Goal: Task Accomplishment & Management: Manage account settings

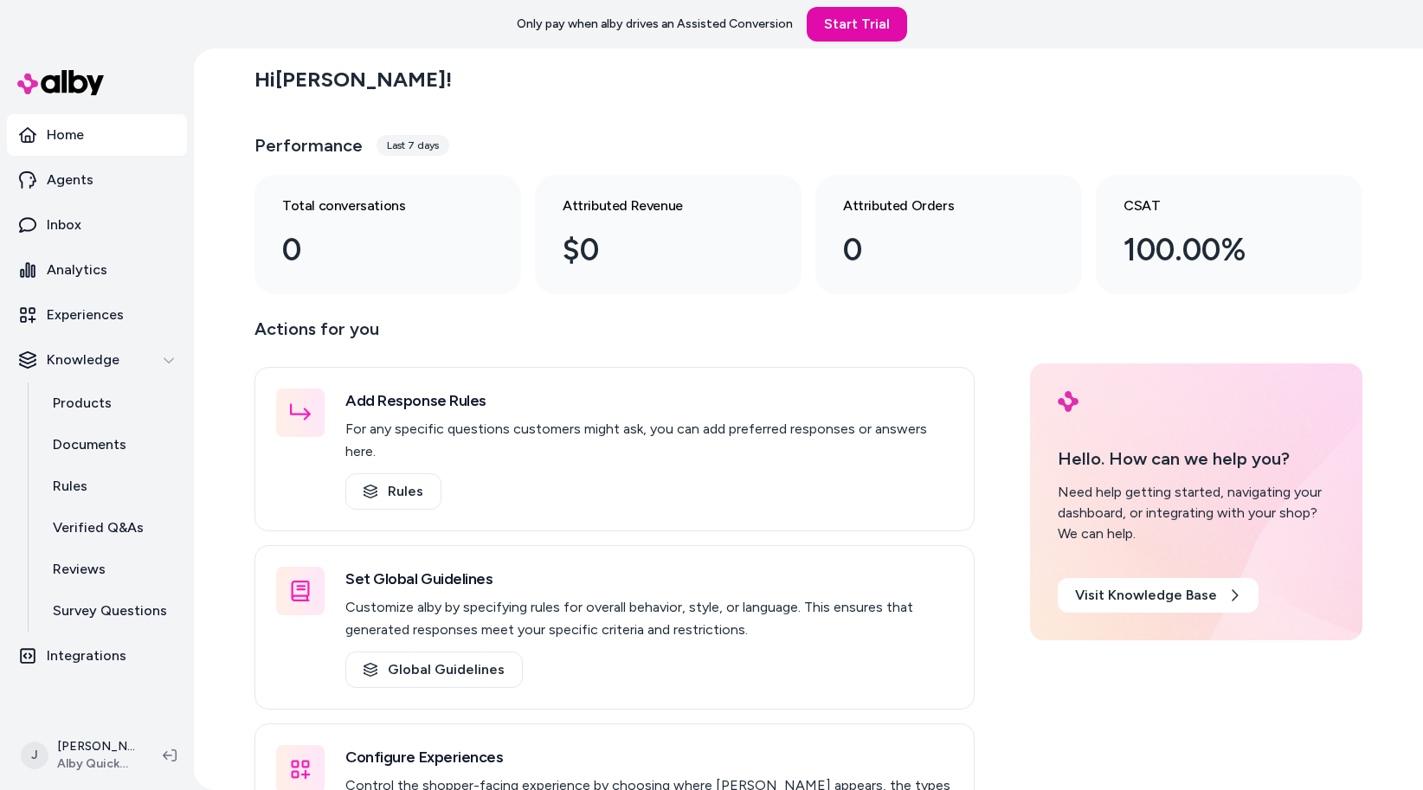
click at [188, 311] on div "Home Agents Inbox Analytics Experiences Knowledge Products Documents Rules Veri…" at bounding box center [97, 384] width 194 height 673
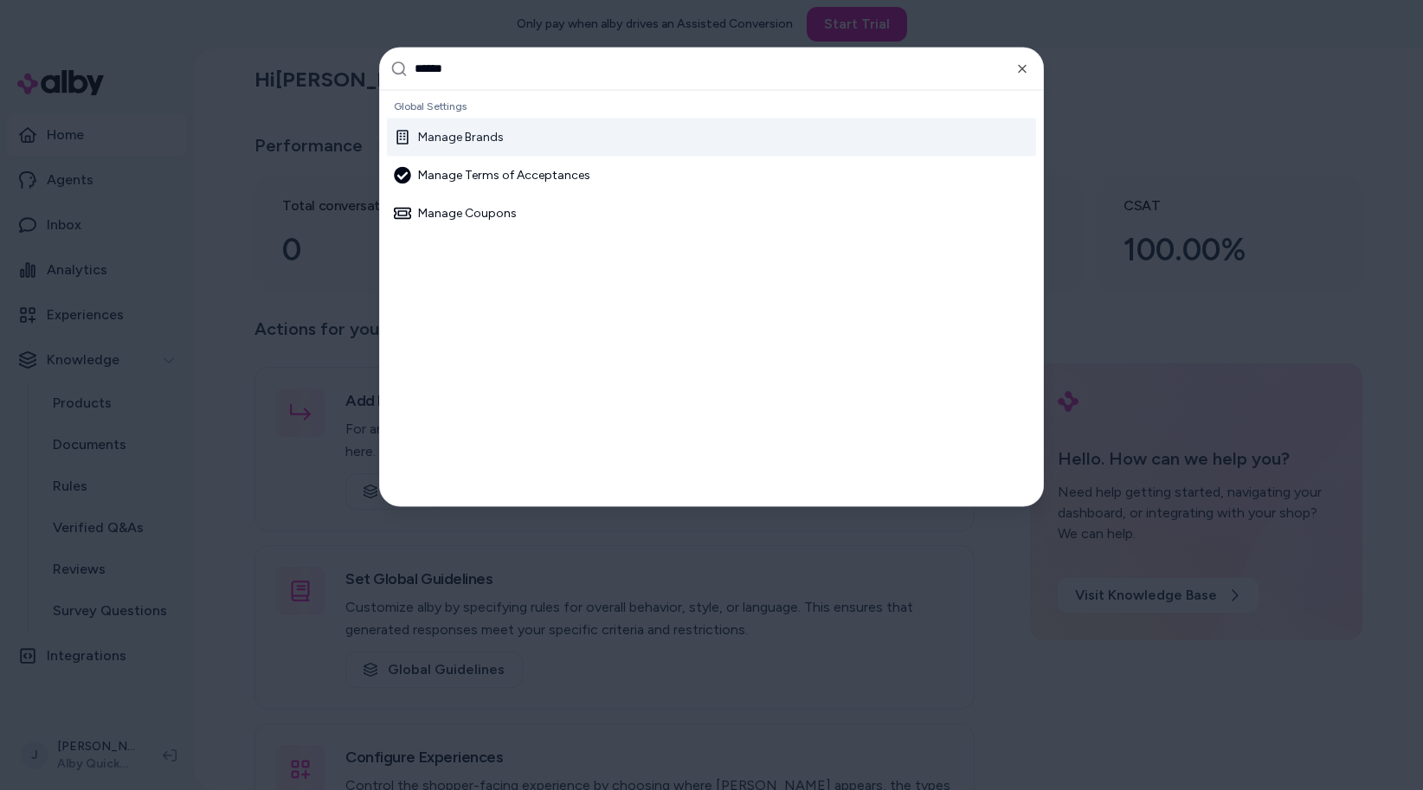
type input "******"
click at [460, 145] on div "Manage Brands" at bounding box center [711, 137] width 649 height 38
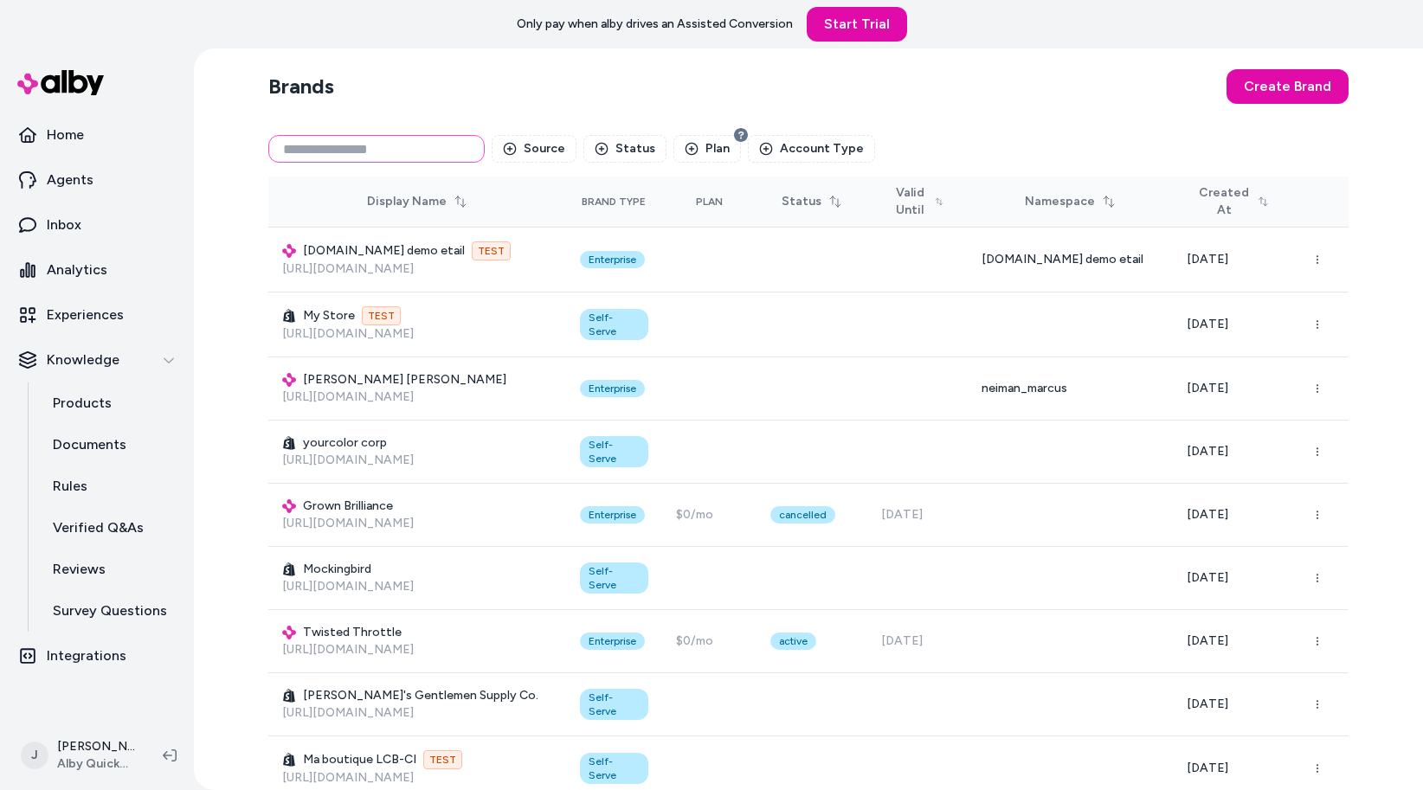
click at [383, 145] on input at bounding box center [376, 149] width 216 height 28
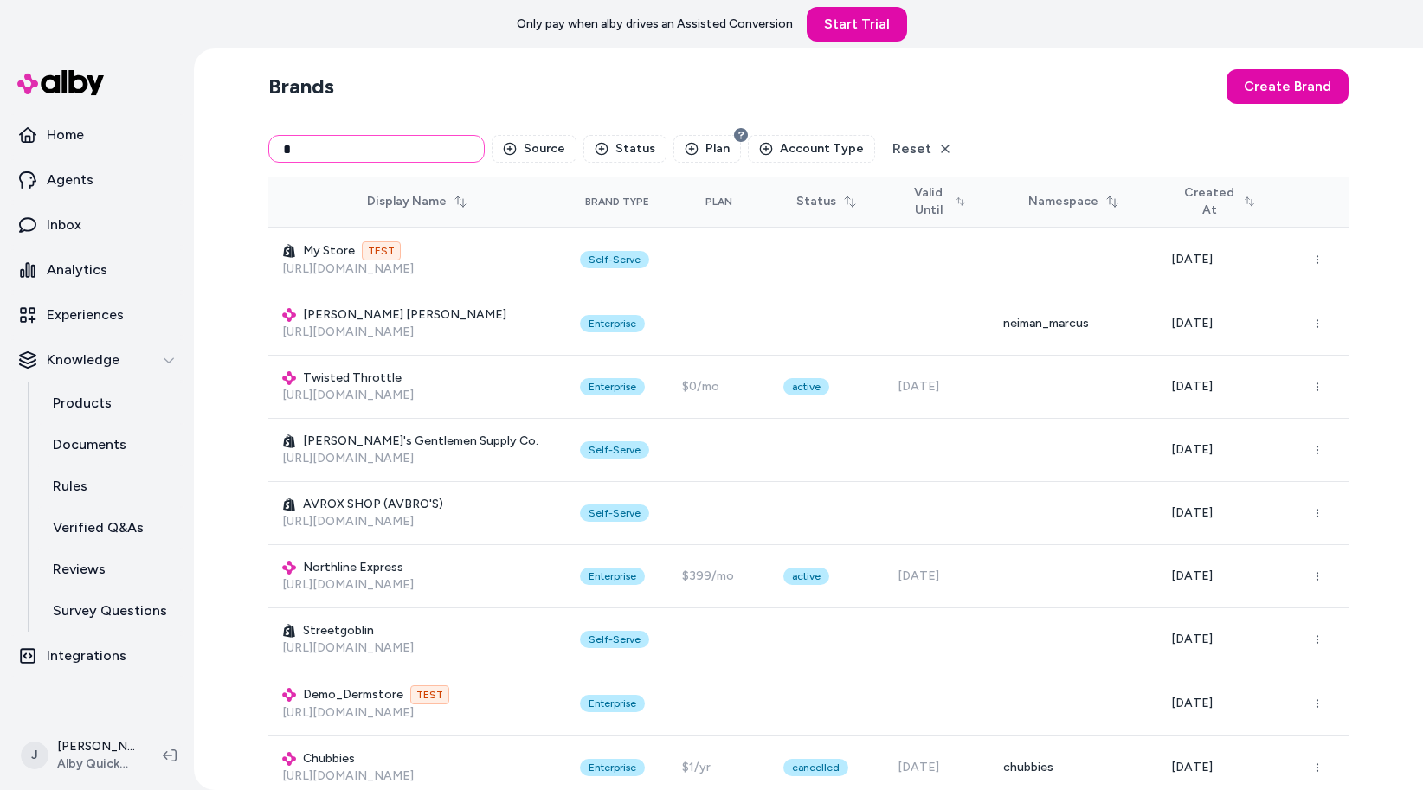
type input "*"
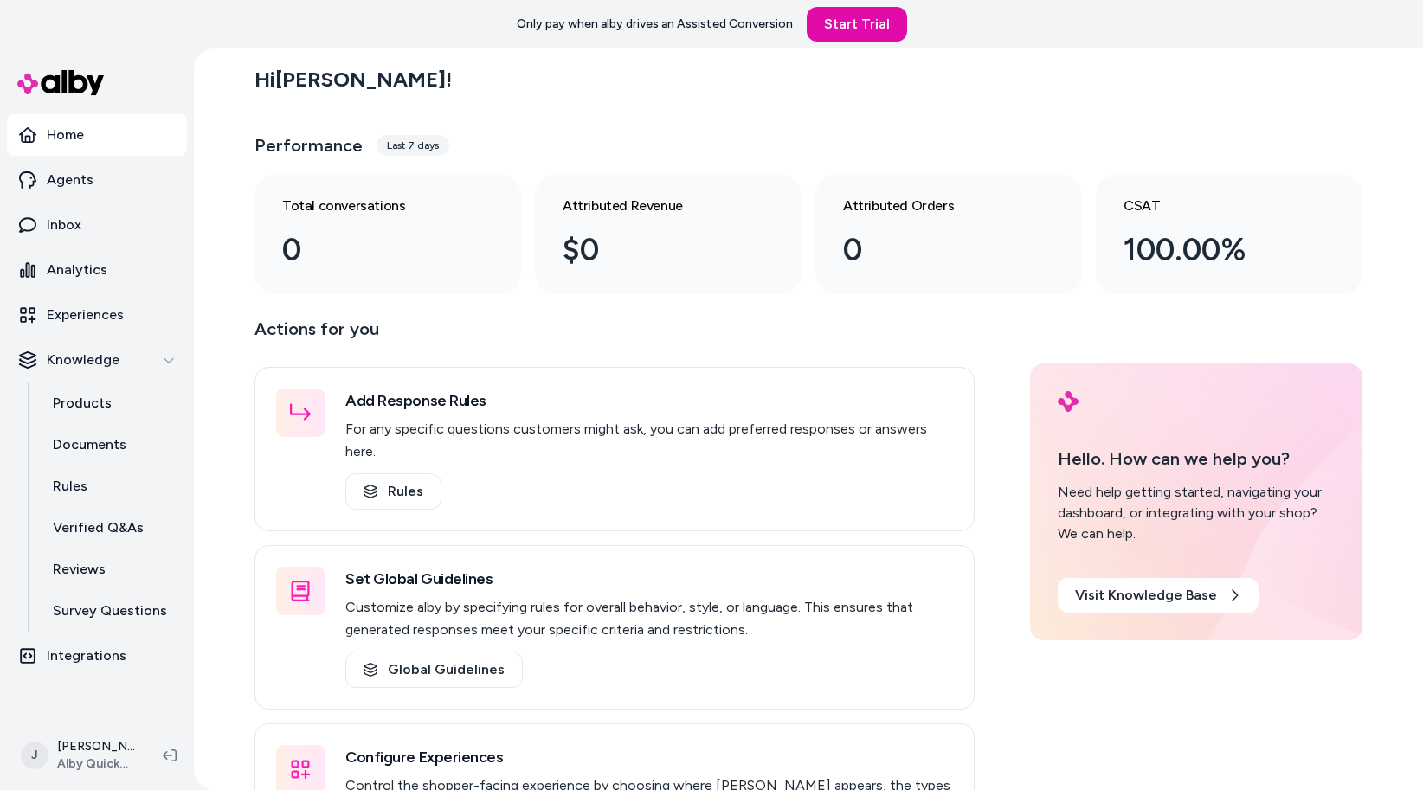
click at [212, 229] on div "Hi [PERSON_NAME] ! Performance Last 7 days Total conversations 0 Attributed Rev…" at bounding box center [808, 419] width 1229 height 742
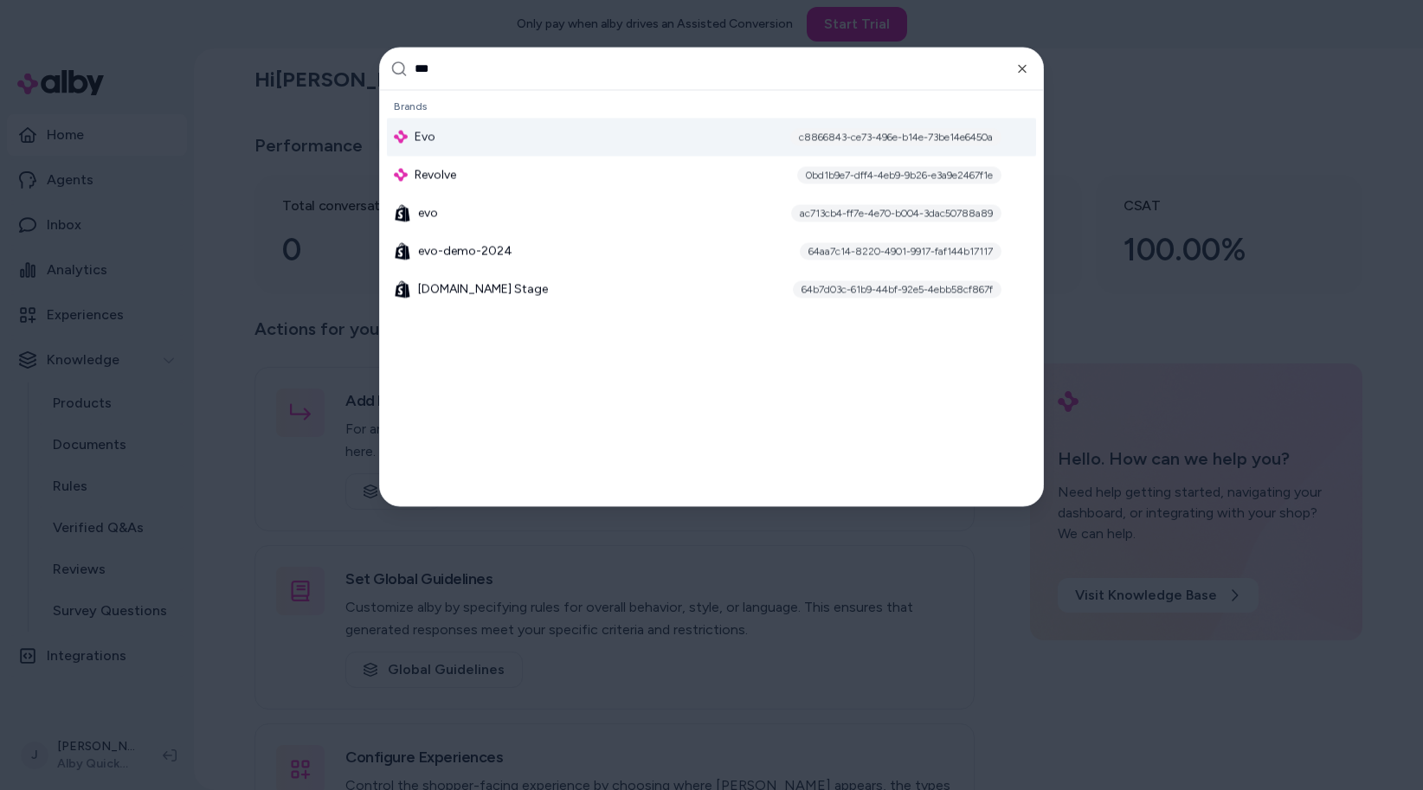
type input "***"
click at [415, 142] on span "Evo" at bounding box center [425, 136] width 21 height 17
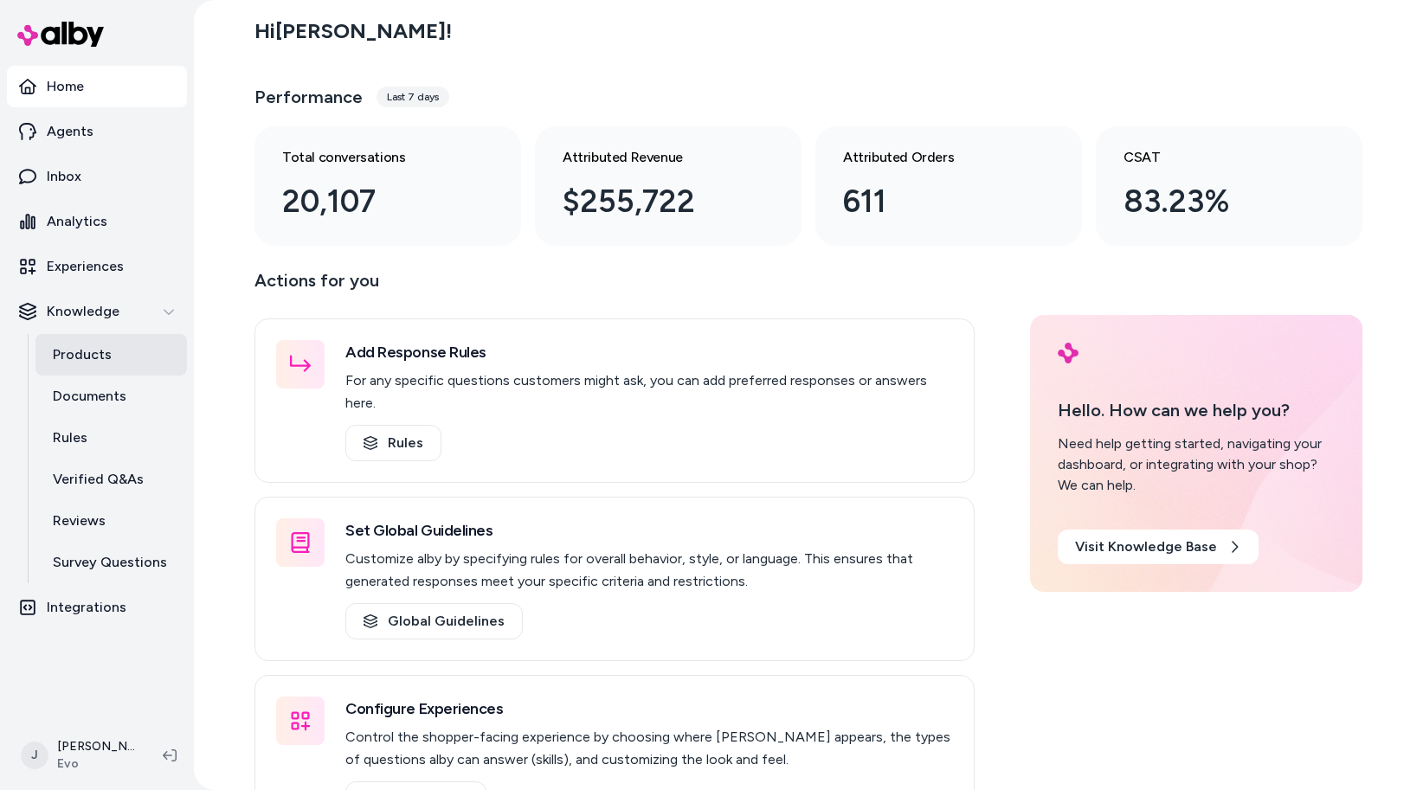
click at [87, 348] on p "Products" at bounding box center [82, 355] width 59 height 21
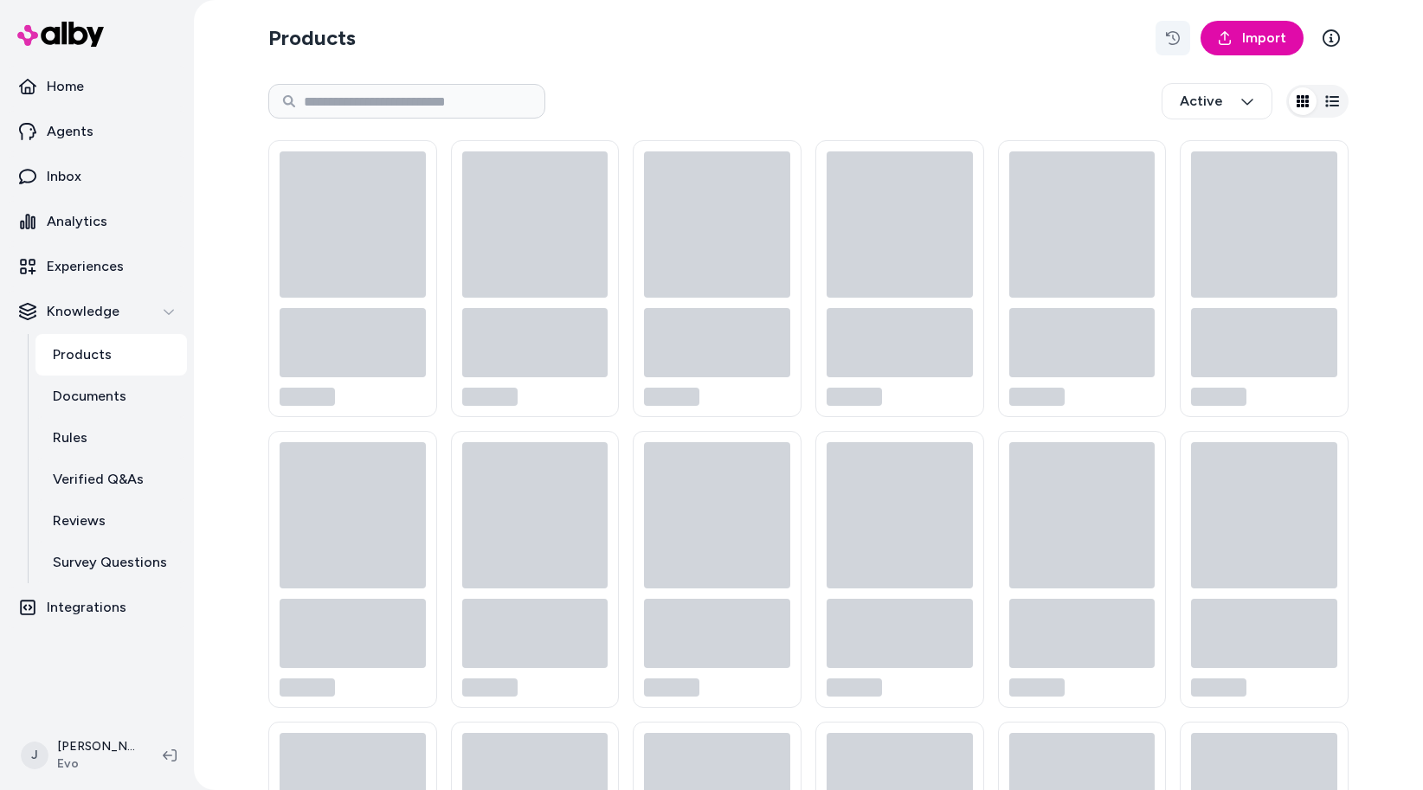
click at [1170, 35] on icon "button" at bounding box center [1173, 38] width 14 height 14
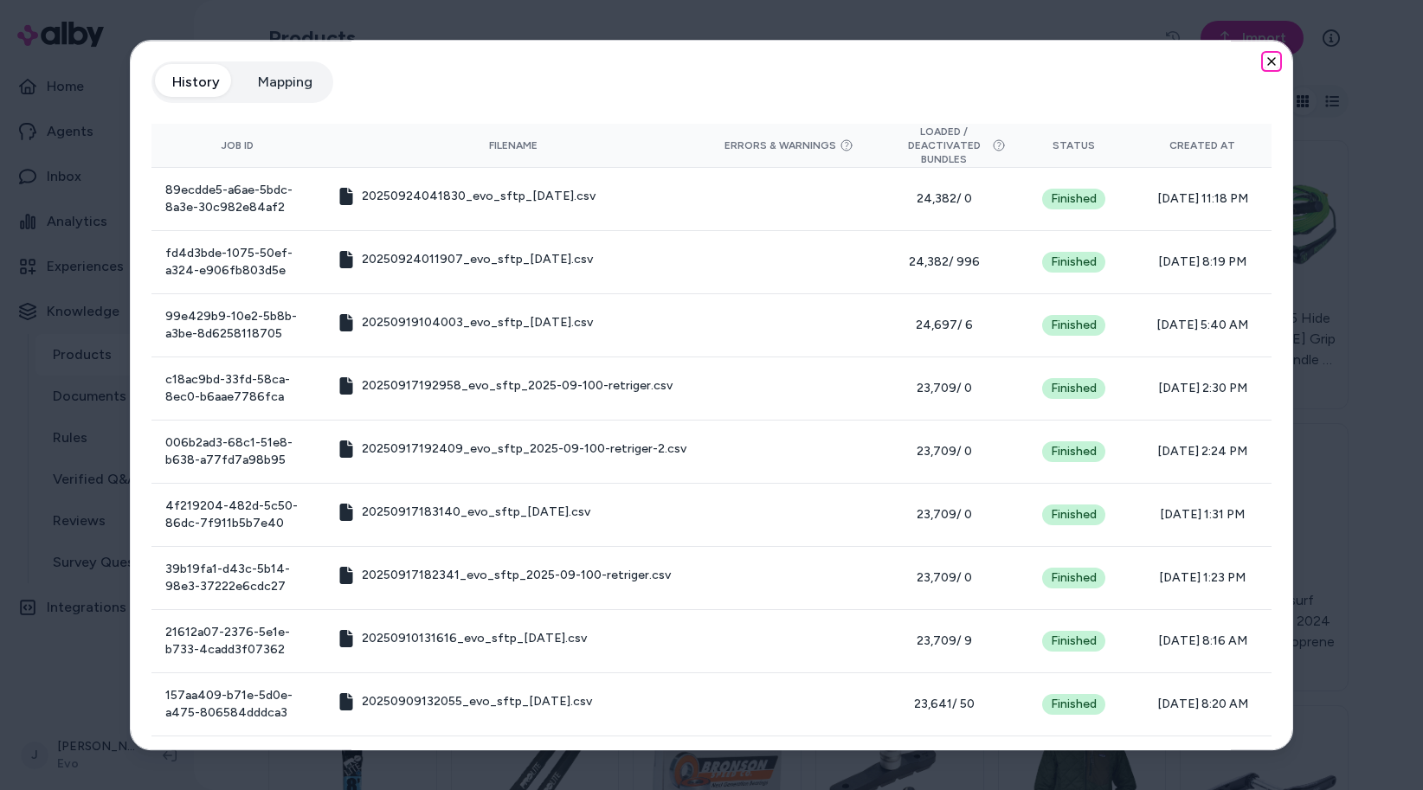
click at [1272, 61] on icon "button" at bounding box center [1271, 61] width 7 height 7
